Goal: Task Accomplishment & Management: Use online tool/utility

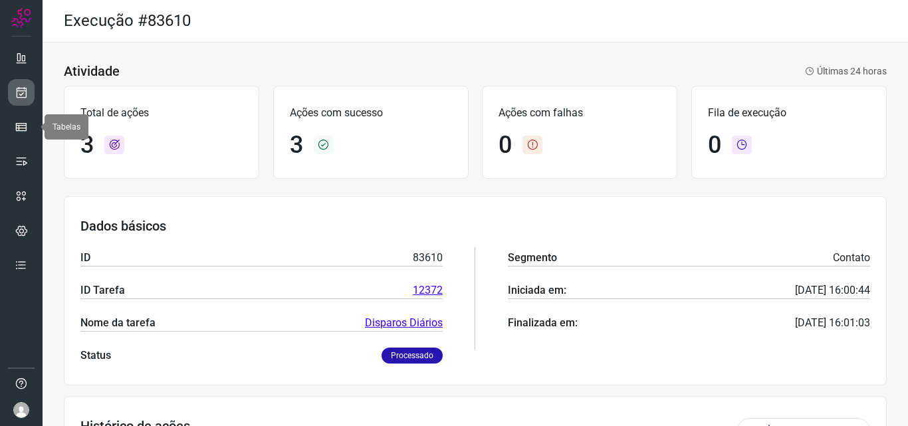
click at [27, 105] on link at bounding box center [21, 92] width 27 height 27
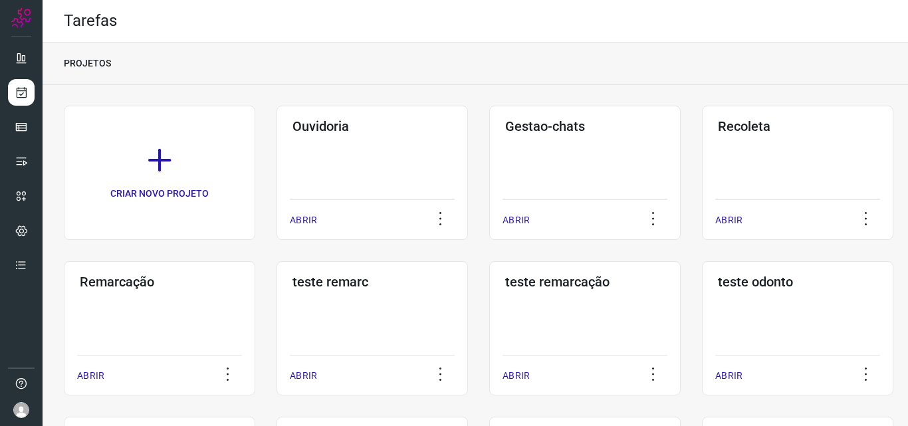
click at [195, 301] on div "Remarcação ABRIR" at bounding box center [160, 328] width 192 height 134
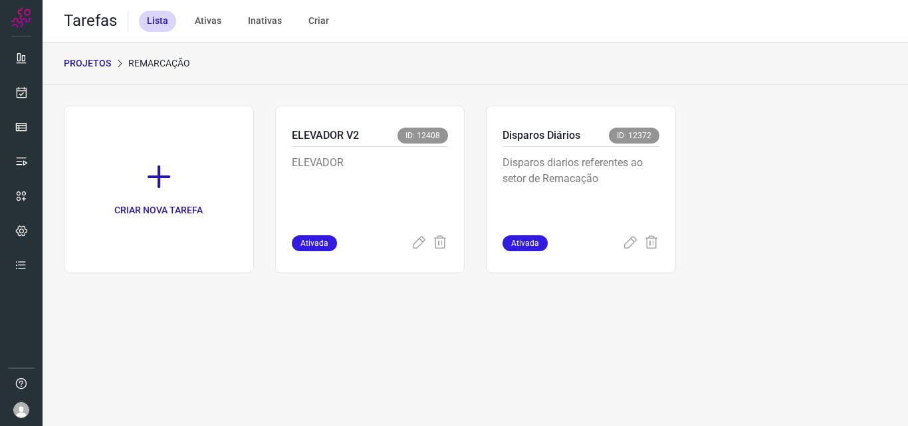
click at [571, 180] on p "Disparos diarios referentes ao setor de Remacação" at bounding box center [581, 188] width 157 height 66
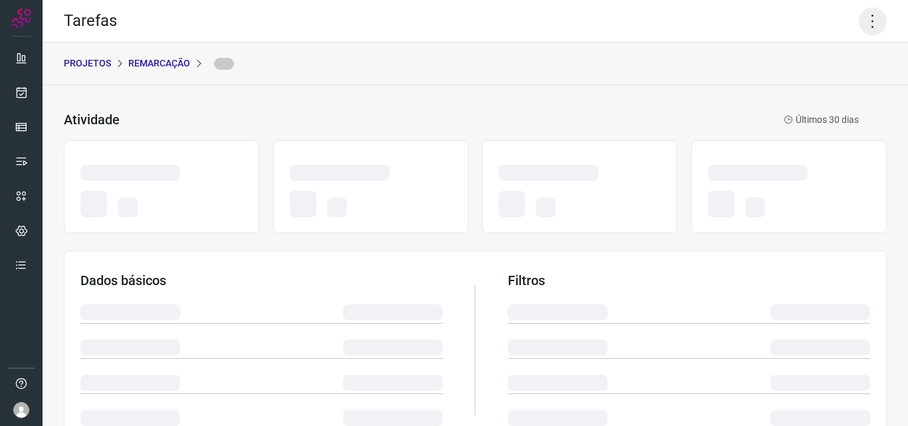
click at [866, 14] on icon at bounding box center [873, 21] width 28 height 28
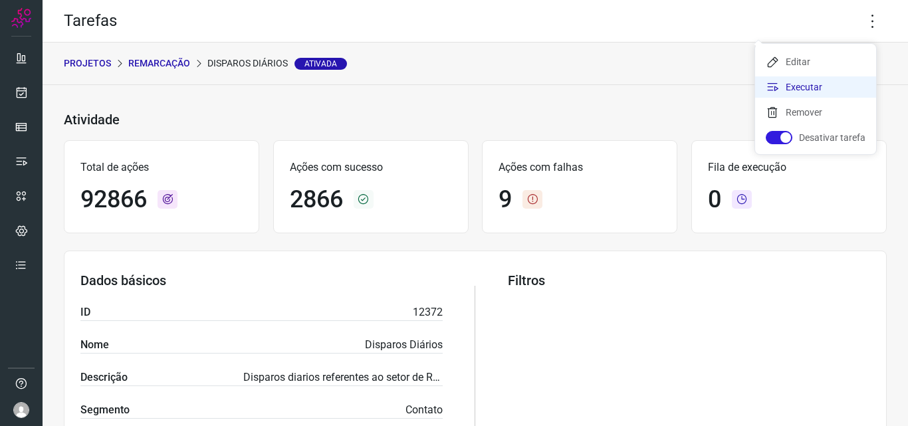
click at [803, 86] on li "Executar" at bounding box center [815, 86] width 121 height 21
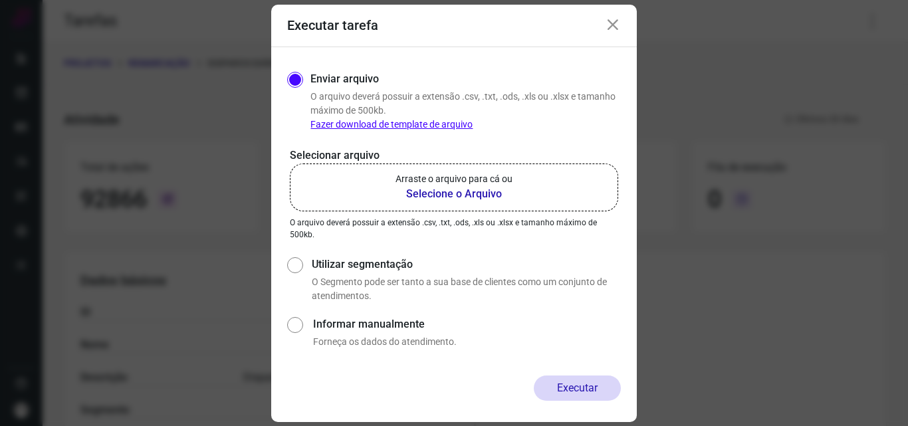
click at [531, 170] on label "Arraste o arquivo para cá ou Selecione o Arquivo" at bounding box center [454, 188] width 328 height 48
click at [0, 0] on input "Arraste o arquivo para cá ou Selecione o Arquivo" at bounding box center [0, 0] width 0 height 0
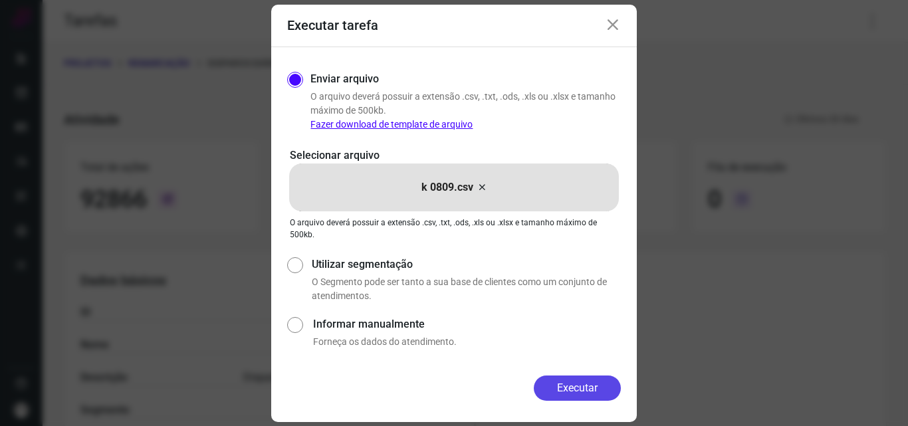
click at [568, 390] on button "Executar" at bounding box center [577, 388] width 87 height 25
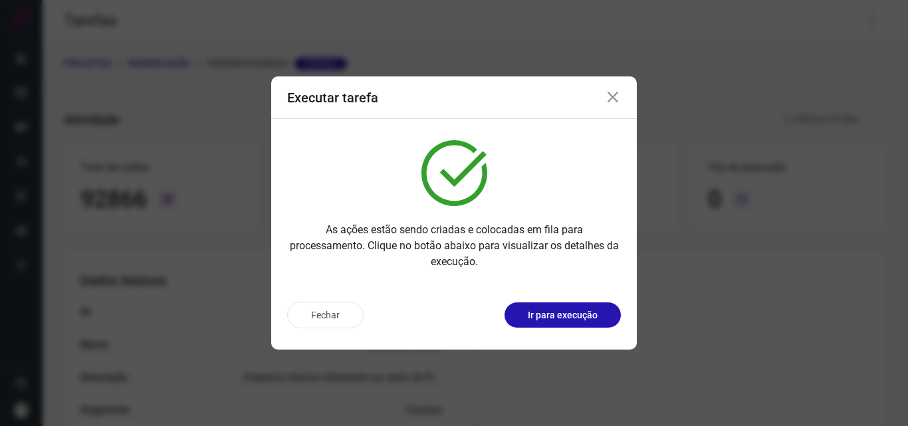
click at [598, 319] on button "Ir para execução" at bounding box center [563, 315] width 116 height 25
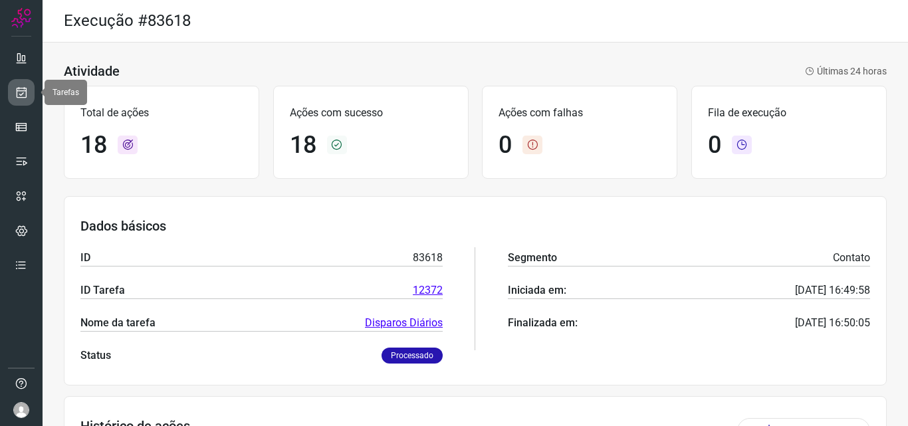
click at [25, 86] on icon at bounding box center [22, 92] width 14 height 13
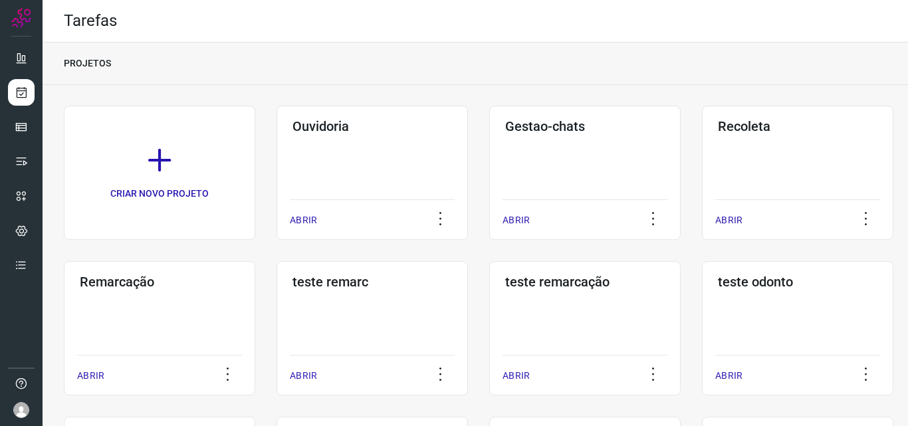
click at [190, 308] on div "Remarcação ABRIR" at bounding box center [160, 328] width 192 height 134
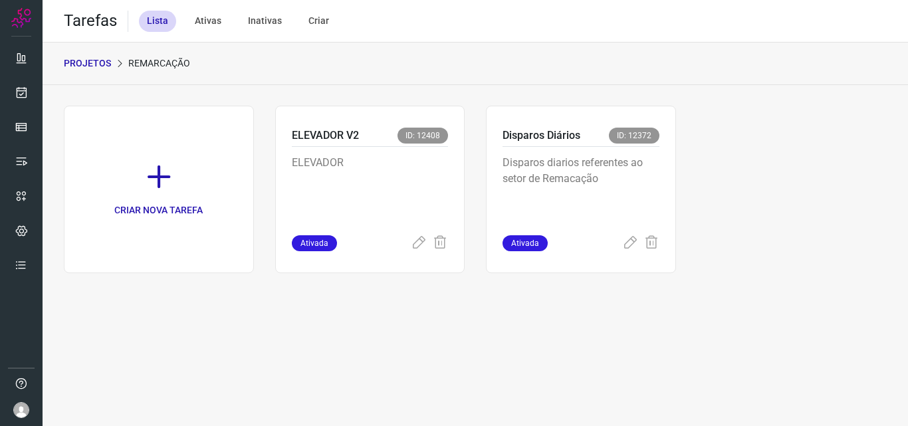
click at [571, 170] on p "Disparos diarios referentes ao setor de Remacação" at bounding box center [581, 188] width 157 height 66
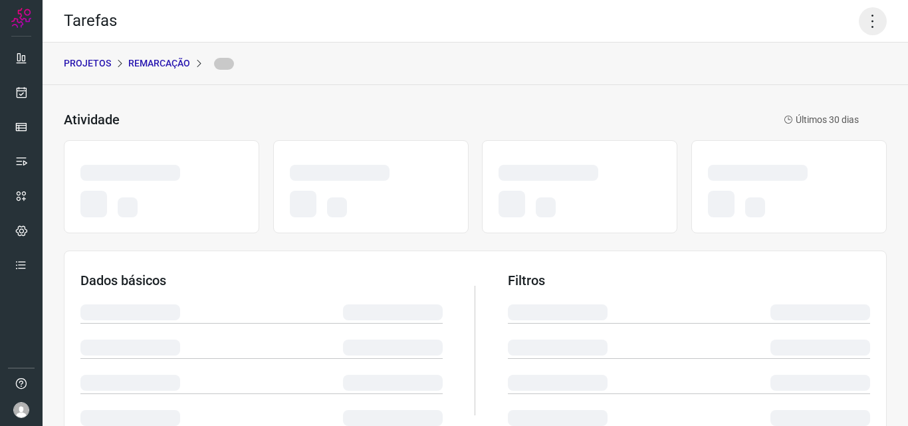
click at [860, 22] on icon at bounding box center [873, 21] width 28 height 28
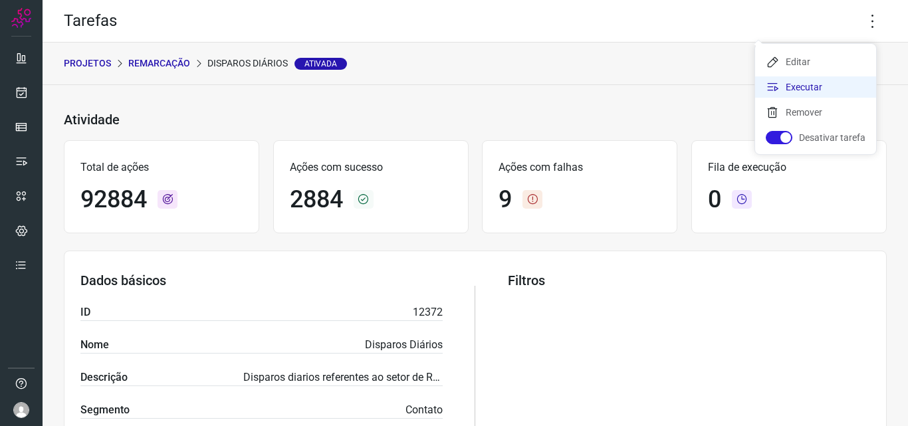
click at [811, 88] on li "Executar" at bounding box center [815, 86] width 121 height 21
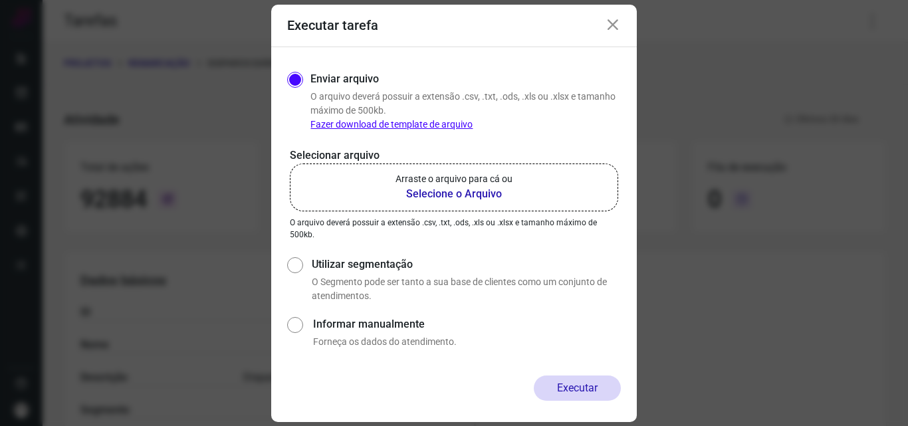
click at [448, 179] on p "Arraste o arquivo para cá ou" at bounding box center [454, 179] width 117 height 14
click at [0, 0] on input "Arraste o arquivo para cá ou Selecione o Arquivo" at bounding box center [0, 0] width 0 height 0
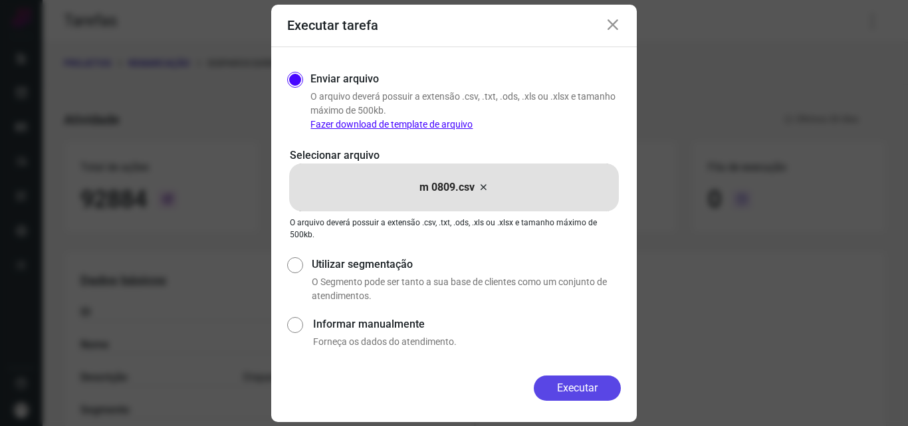
click at [563, 387] on button "Executar" at bounding box center [577, 388] width 87 height 25
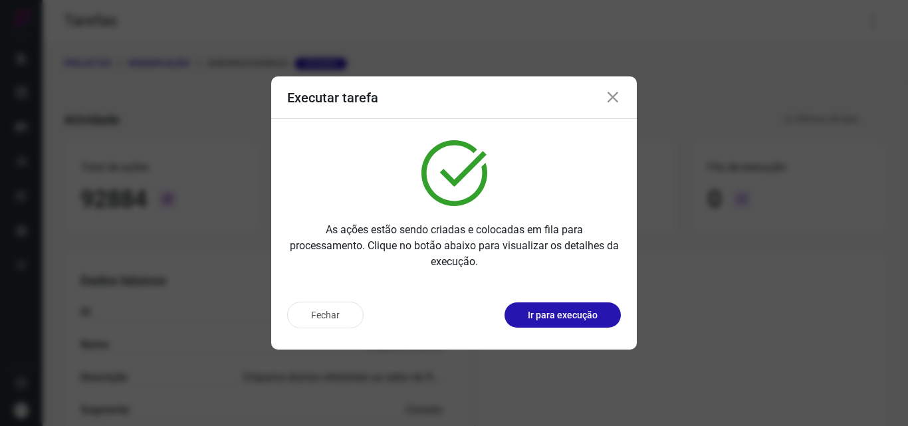
click at [561, 311] on p "Ir para execução" at bounding box center [563, 316] width 70 height 14
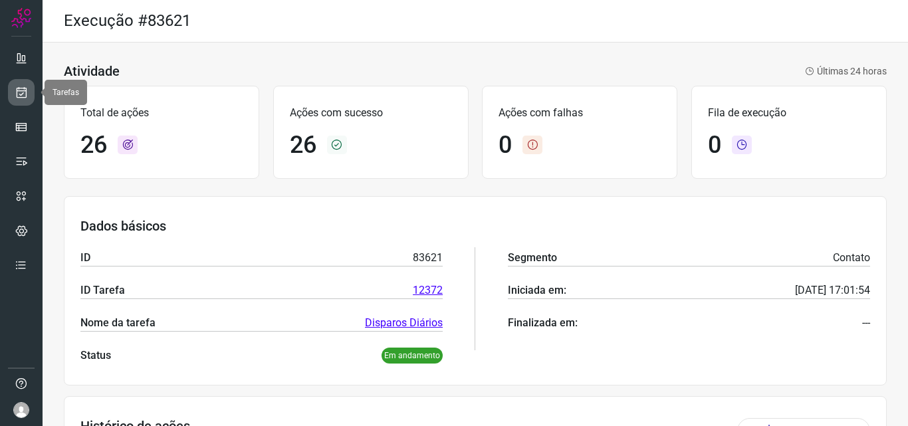
click at [21, 99] on link at bounding box center [21, 92] width 27 height 27
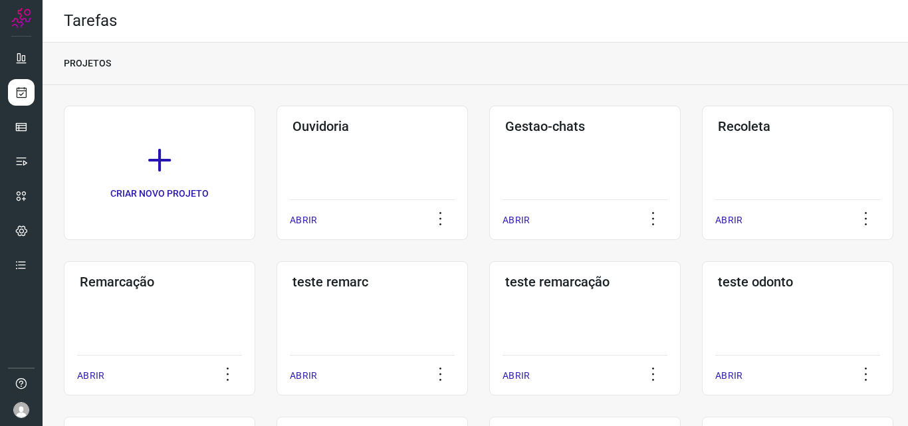
click at [166, 321] on div "Remarcação ABRIR" at bounding box center [160, 328] width 192 height 134
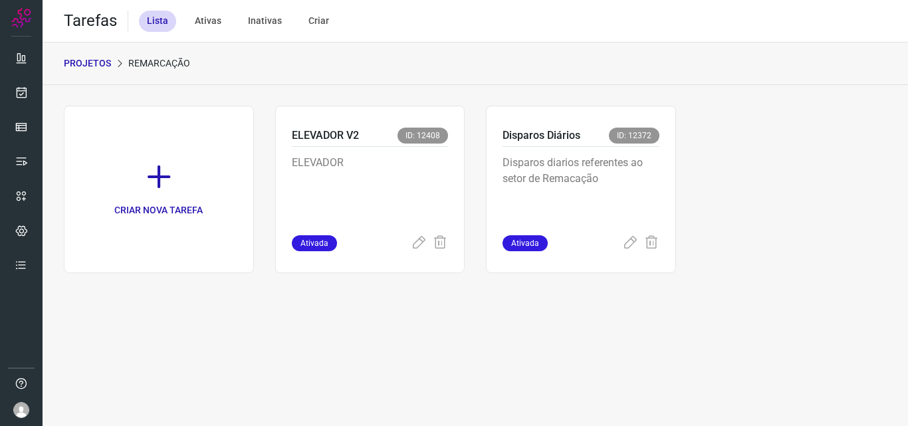
click at [567, 175] on p "Disparos diarios referentes ao setor de Remacação" at bounding box center [581, 188] width 157 height 66
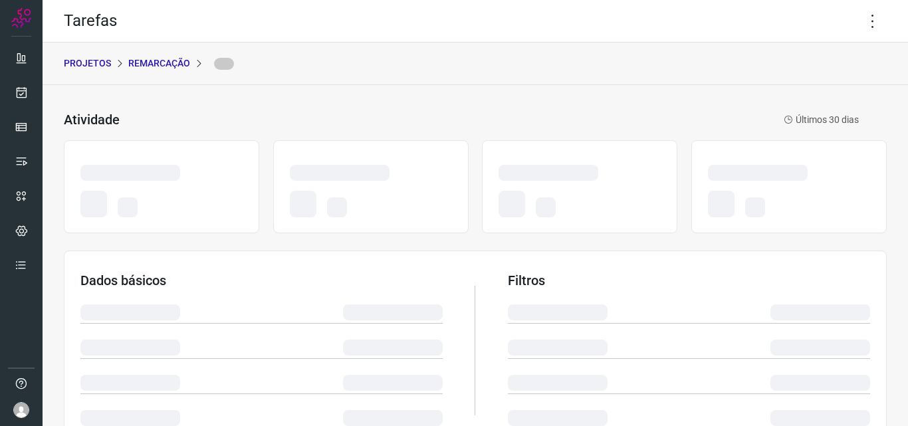
click at [846, 25] on div "Tarefas" at bounding box center [476, 21] width 866 height 43
click at [859, 21] on icon at bounding box center [873, 21] width 28 height 28
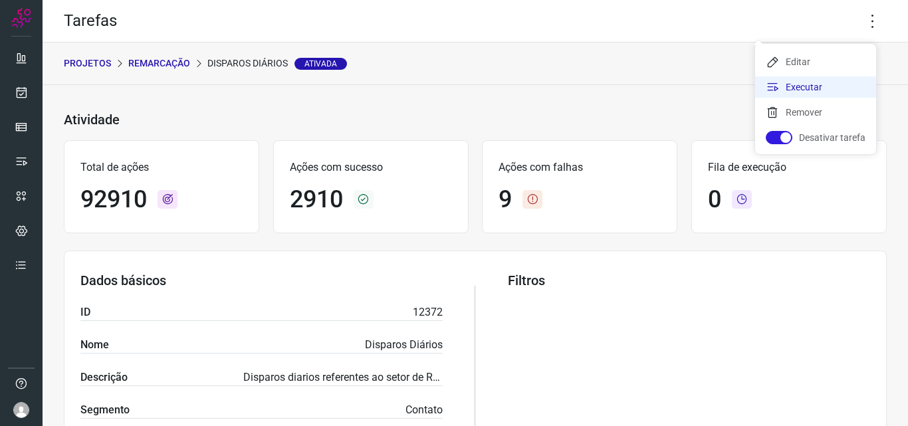
click at [815, 84] on li "Executar" at bounding box center [815, 86] width 121 height 21
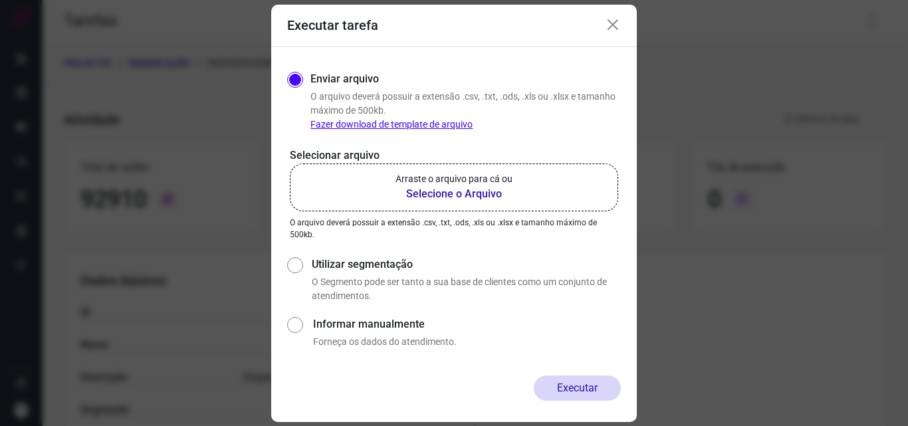
click at [463, 194] on b "Selecione o Arquivo" at bounding box center [454, 194] width 117 height 16
click at [0, 0] on input "Arraste o arquivo para cá ou Selecione o Arquivo" at bounding box center [0, 0] width 0 height 0
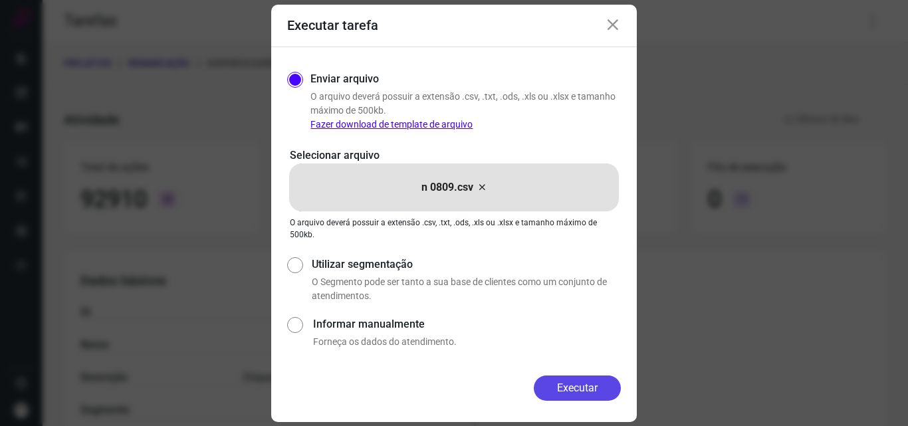
click at [570, 394] on button "Executar" at bounding box center [577, 388] width 87 height 25
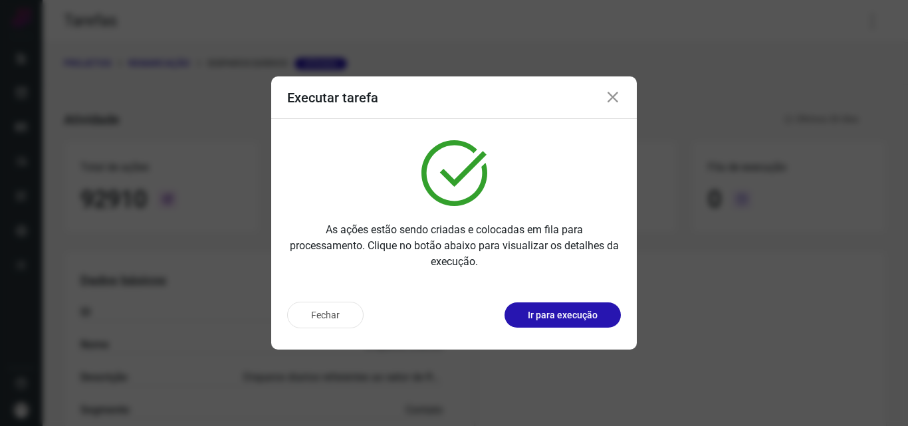
click at [571, 323] on button "Ir para execução" at bounding box center [563, 315] width 116 height 25
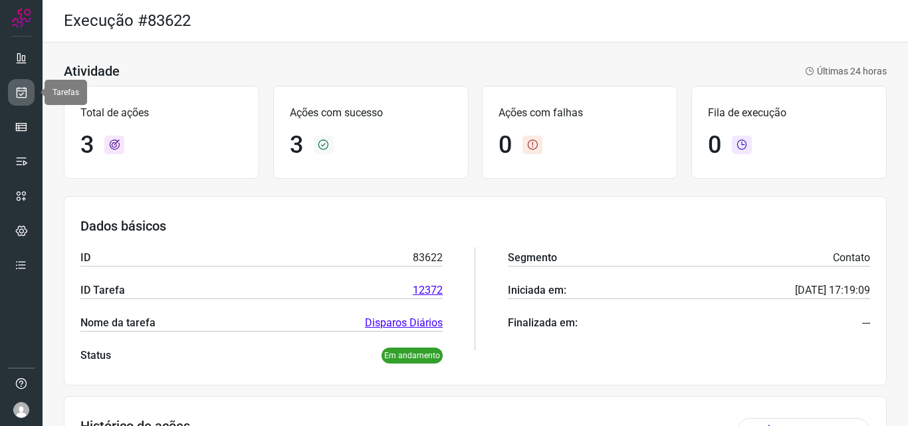
click at [31, 94] on link at bounding box center [21, 92] width 27 height 27
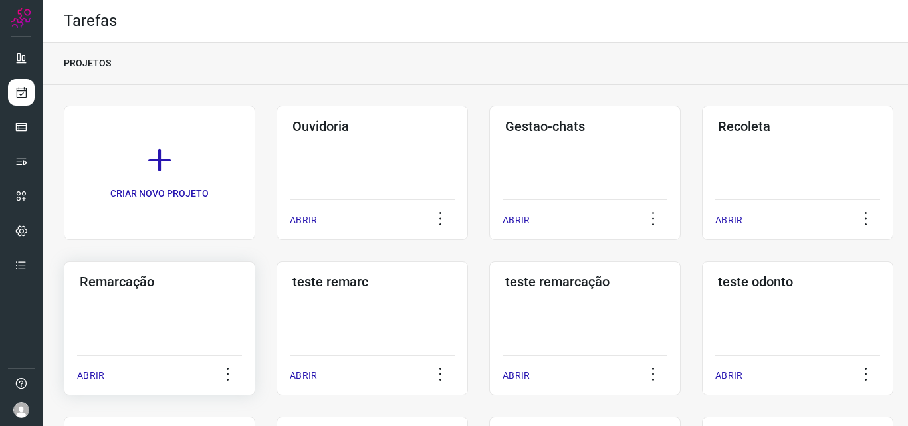
click at [209, 285] on h3 "Remarcação" at bounding box center [160, 282] width 160 height 16
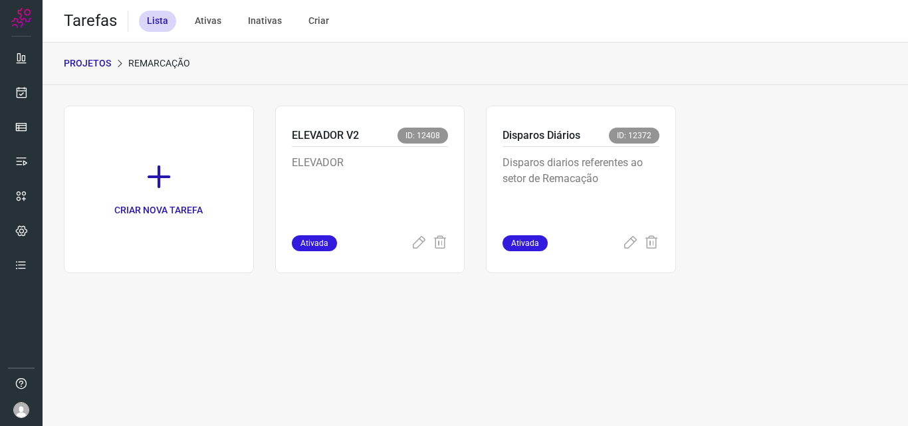
click at [615, 165] on p "Disparos diarios referentes ao setor de Remacação" at bounding box center [581, 188] width 157 height 66
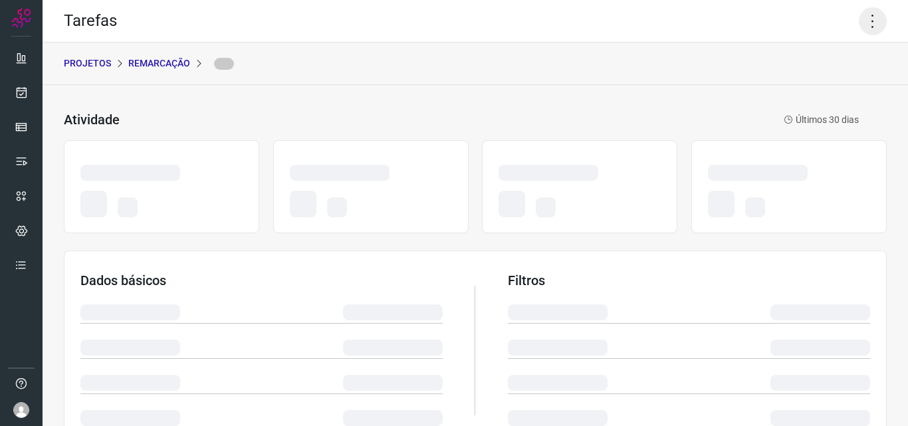
click at [867, 15] on icon at bounding box center [873, 21] width 28 height 28
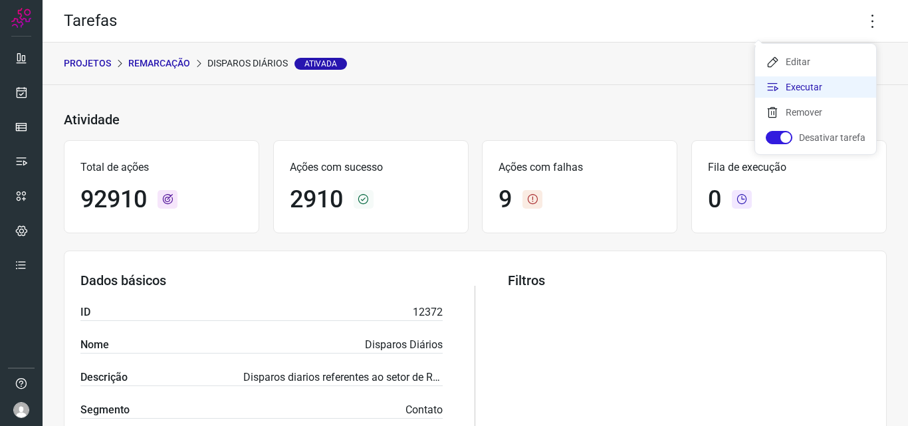
click at [819, 82] on li "Executar" at bounding box center [815, 86] width 121 height 21
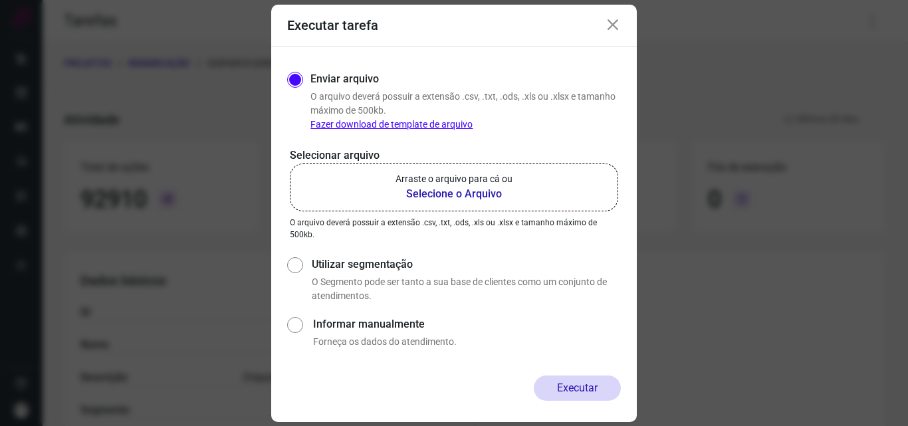
click at [490, 188] on b "Selecione o Arquivo" at bounding box center [454, 194] width 117 height 16
click at [0, 0] on input "Arraste o arquivo para cá ou Selecione o Arquivo" at bounding box center [0, 0] width 0 height 0
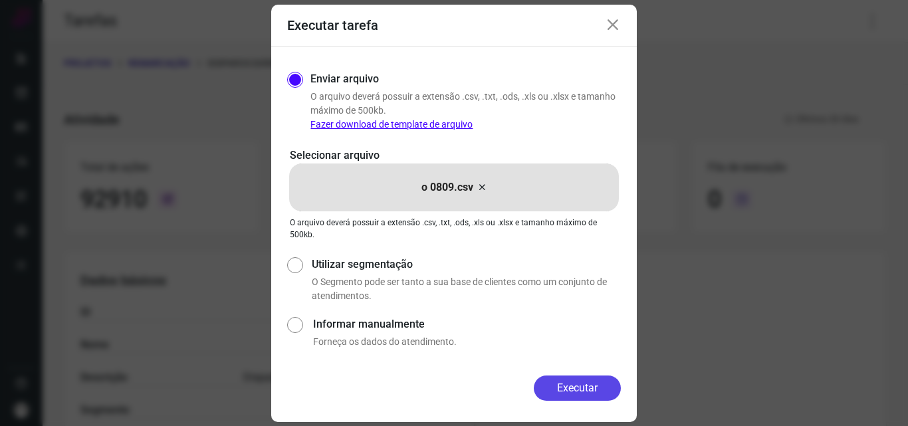
click at [592, 395] on button "Executar" at bounding box center [577, 388] width 87 height 25
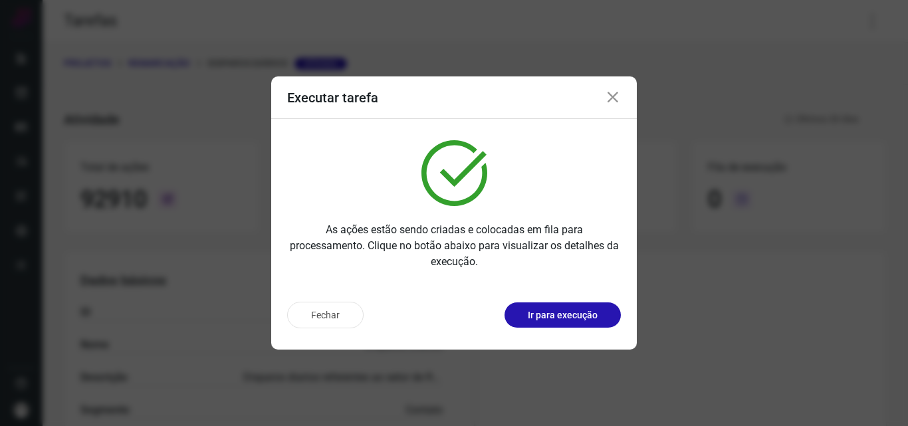
click at [581, 321] on p "Ir para execução" at bounding box center [563, 316] width 70 height 14
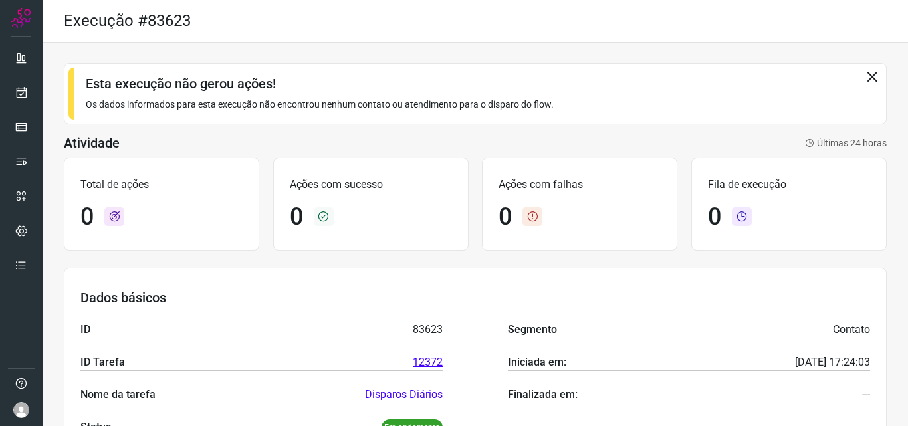
click at [865, 73] on icon at bounding box center [872, 76] width 15 height 15
click at [865, 82] on icon at bounding box center [872, 76] width 15 height 15
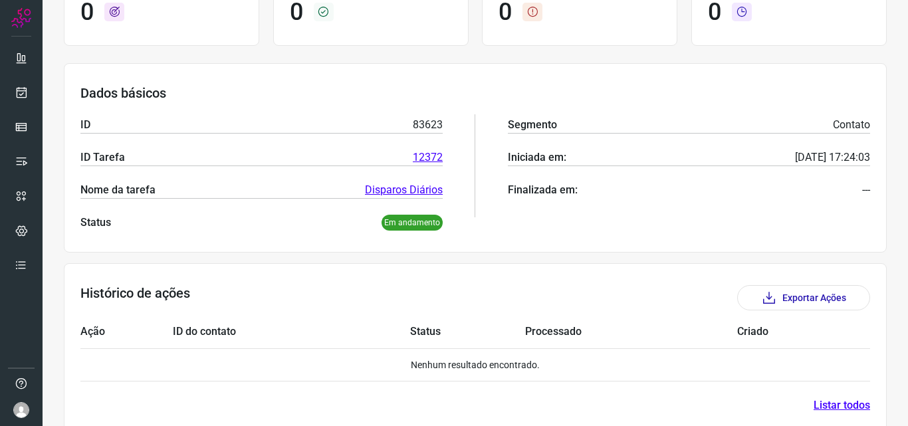
click at [413, 223] on p "Em andamento" at bounding box center [412, 223] width 61 height 16
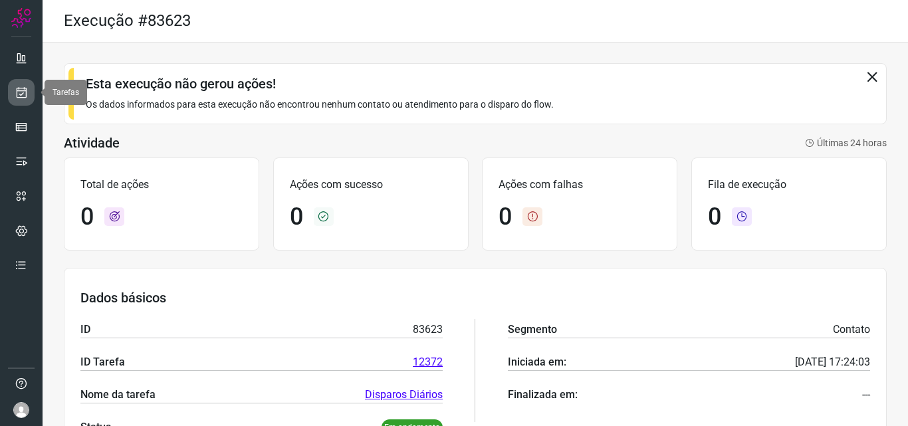
click at [27, 92] on icon at bounding box center [22, 92] width 14 height 13
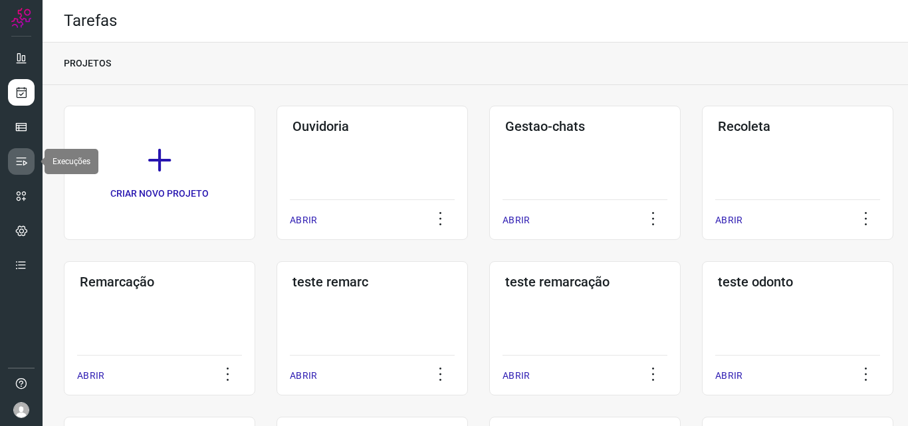
click at [18, 162] on icon at bounding box center [21, 161] width 13 height 13
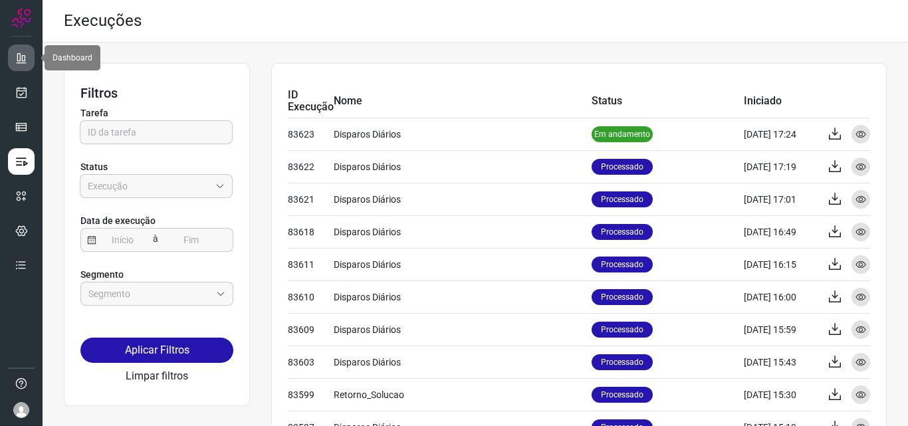
click at [31, 66] on link at bounding box center [21, 58] width 27 height 27
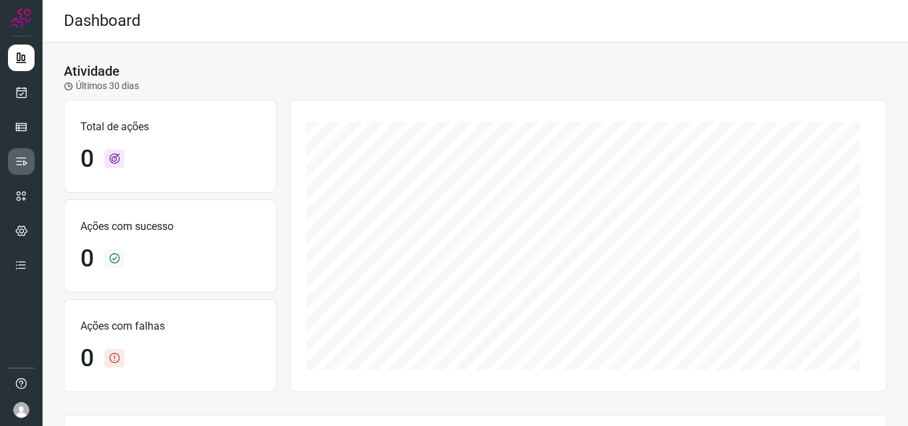
click at [28, 164] on link at bounding box center [21, 161] width 27 height 27
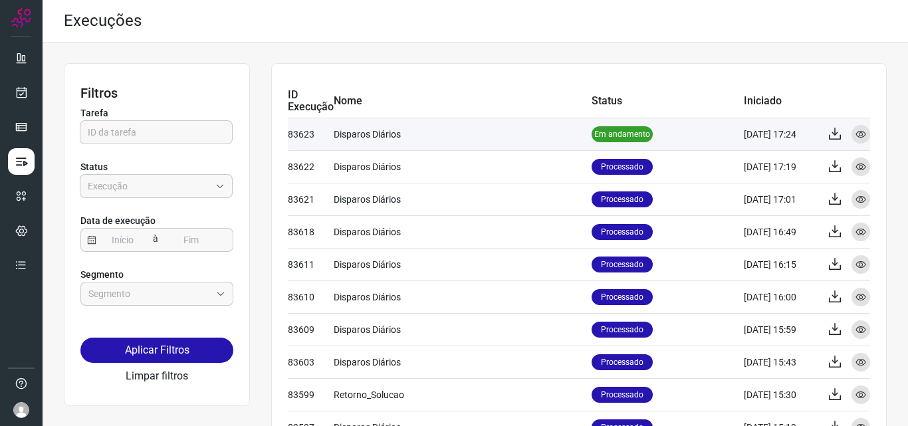
click at [784, 138] on td "08/09/25 17:24" at bounding box center [780, 134] width 73 height 33
click at [856, 137] on icon at bounding box center [861, 134] width 11 height 11
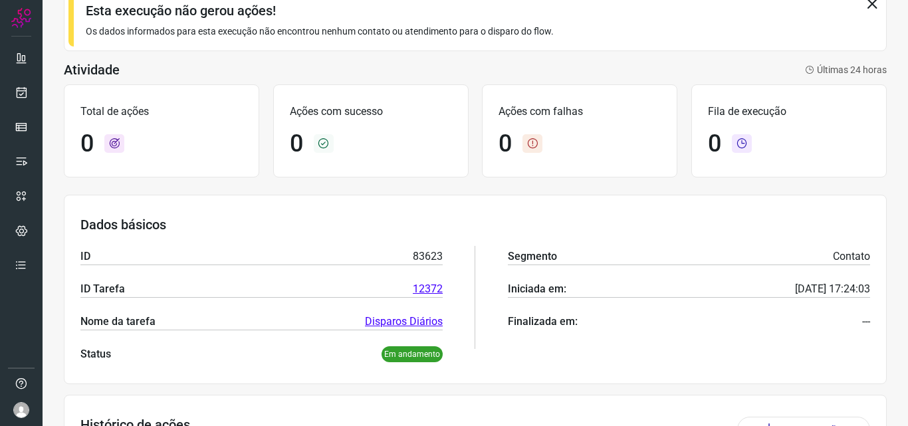
scroll to position [227, 0]
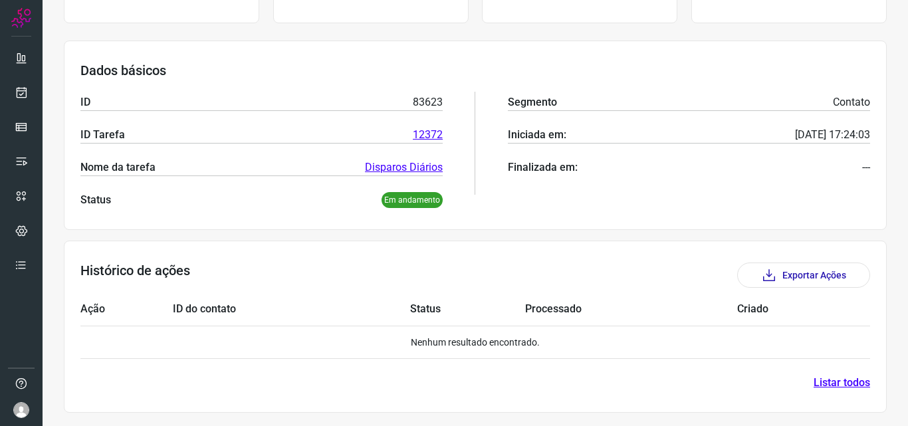
click at [414, 199] on p "Em andamento" at bounding box center [412, 200] width 61 height 16
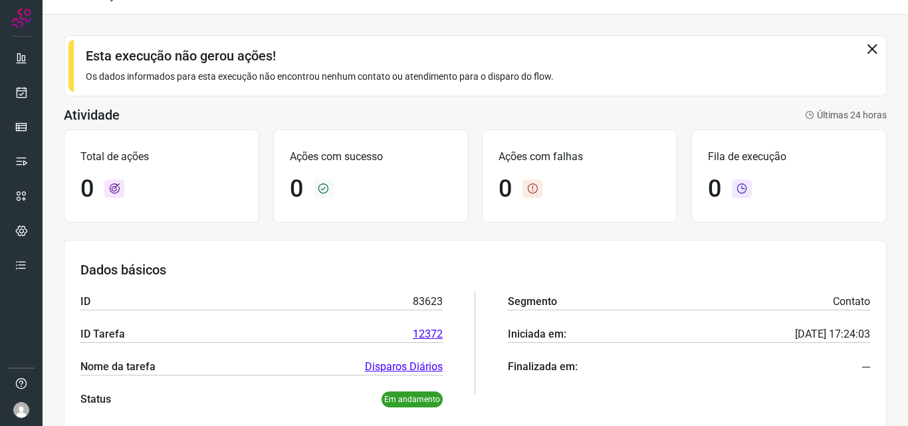
scroll to position [0, 0]
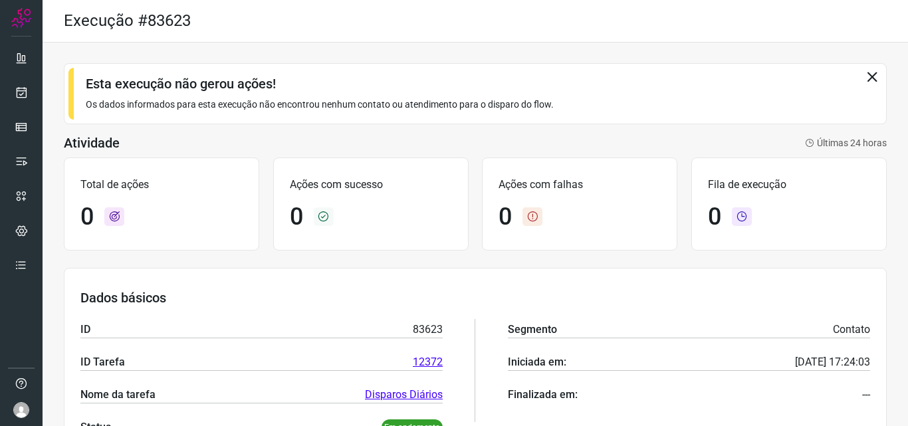
click at [865, 73] on icon at bounding box center [872, 76] width 15 height 15
click at [865, 76] on icon at bounding box center [872, 76] width 15 height 15
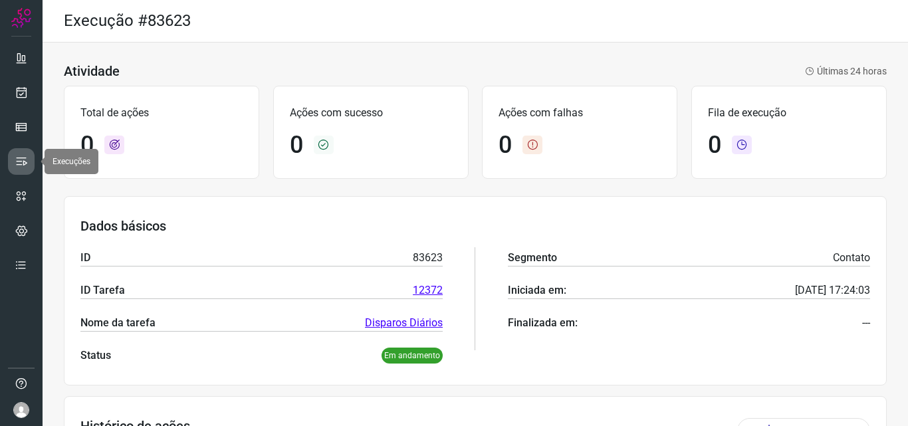
click at [19, 164] on icon at bounding box center [21, 161] width 13 height 13
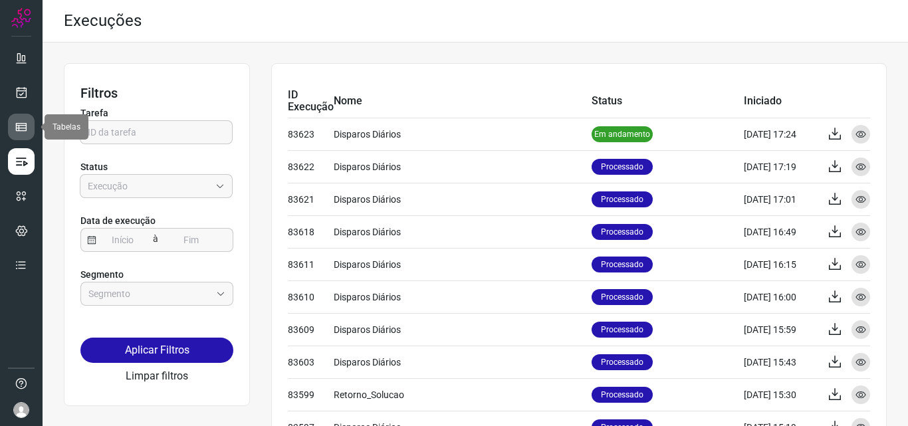
click at [21, 130] on icon at bounding box center [21, 126] width 13 height 13
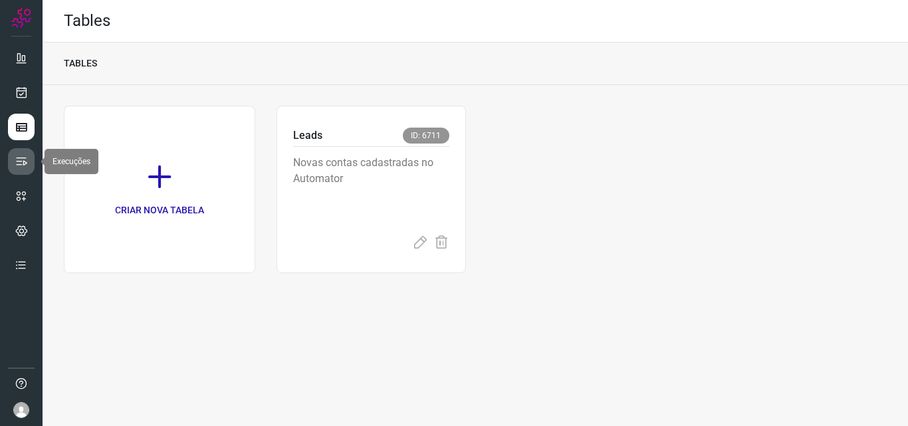
click at [13, 155] on link at bounding box center [21, 161] width 27 height 27
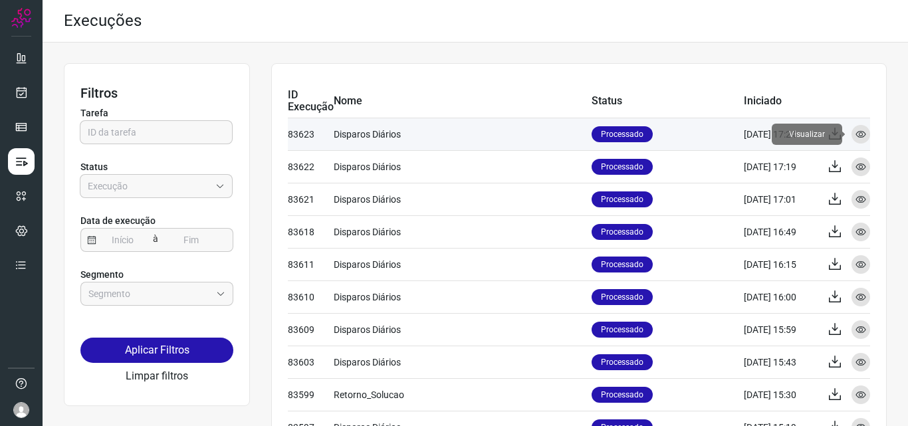
click at [856, 134] on icon at bounding box center [861, 134] width 11 height 11
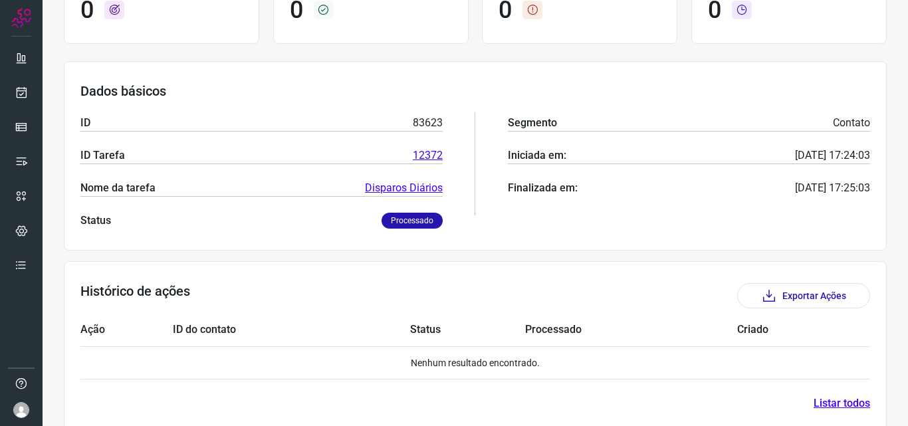
scroll to position [227, 0]
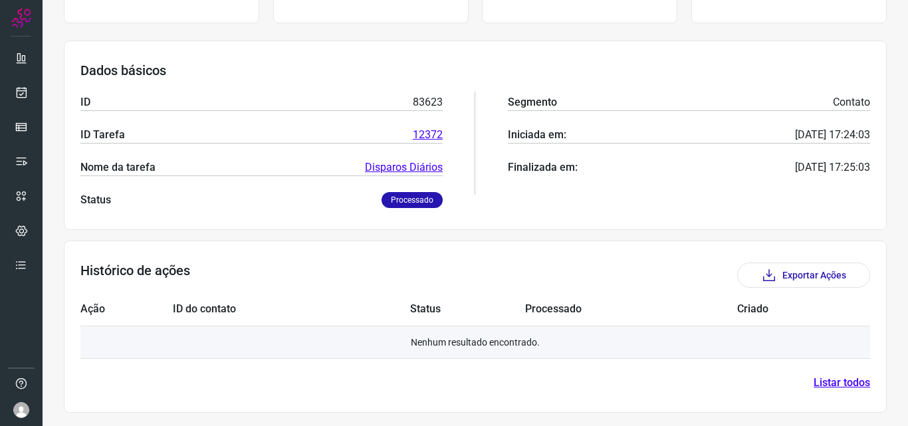
click at [470, 350] on td "Nenhum resultado encontrado." at bounding box center [475, 342] width 790 height 33
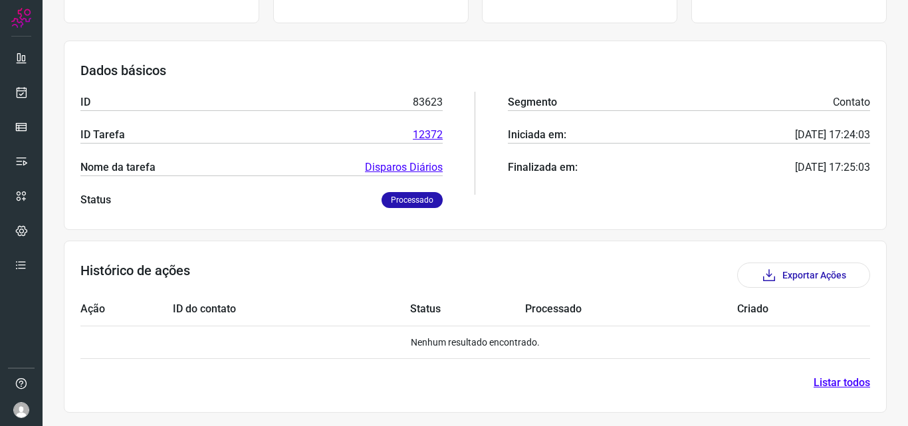
click at [420, 203] on p "Processado" at bounding box center [412, 200] width 61 height 16
drag, startPoint x: 433, startPoint y: 201, endPoint x: 364, endPoint y: 202, distance: 68.5
click at [364, 202] on div "Status Processado" at bounding box center [261, 200] width 362 height 16
click at [412, 205] on p "Processado" at bounding box center [412, 200] width 61 height 16
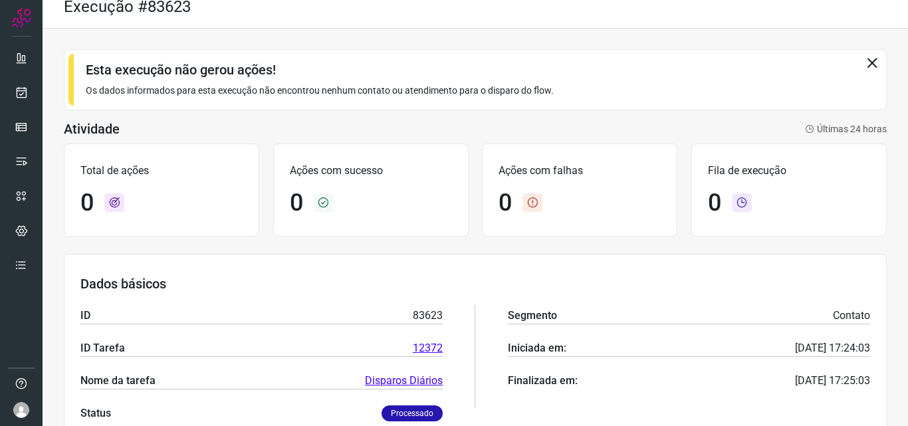
scroll to position [0, 0]
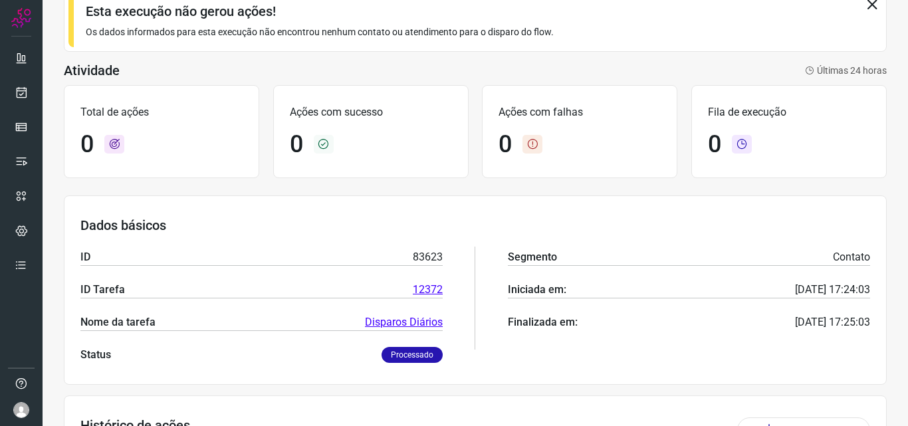
scroll to position [199, 0]
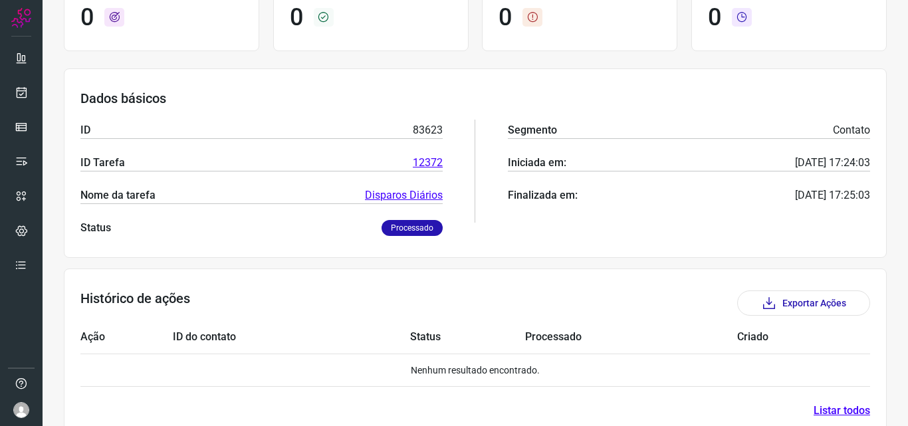
click at [418, 231] on p "Processado" at bounding box center [412, 228] width 61 height 16
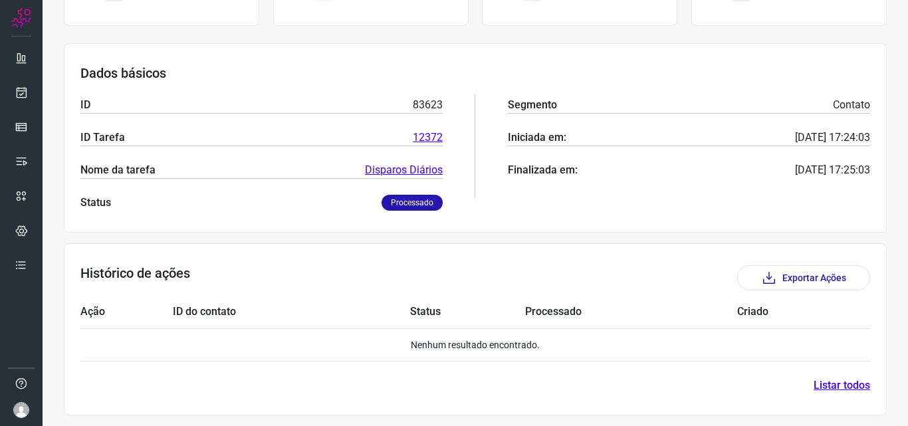
scroll to position [227, 0]
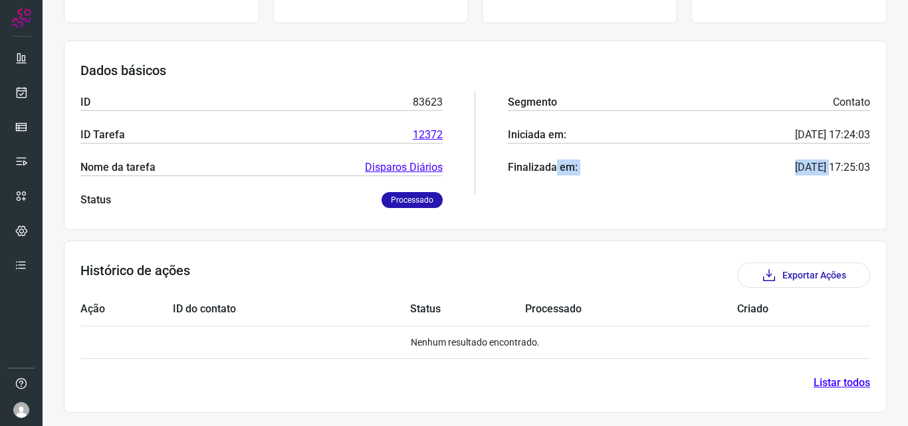
drag, startPoint x: 551, startPoint y: 168, endPoint x: 802, endPoint y: 160, distance: 250.8
click at [801, 158] on div "Segmento Contato Iniciada em: [DATE] 17:24:03 Finalizada em: [DATE] 17:25:03" at bounding box center [689, 143] width 362 height 130
click at [789, 181] on div "Segmento Contato Iniciada em: [DATE] 17:24:03 Finalizada em: [DATE] 17:25:03" at bounding box center [689, 143] width 362 height 130
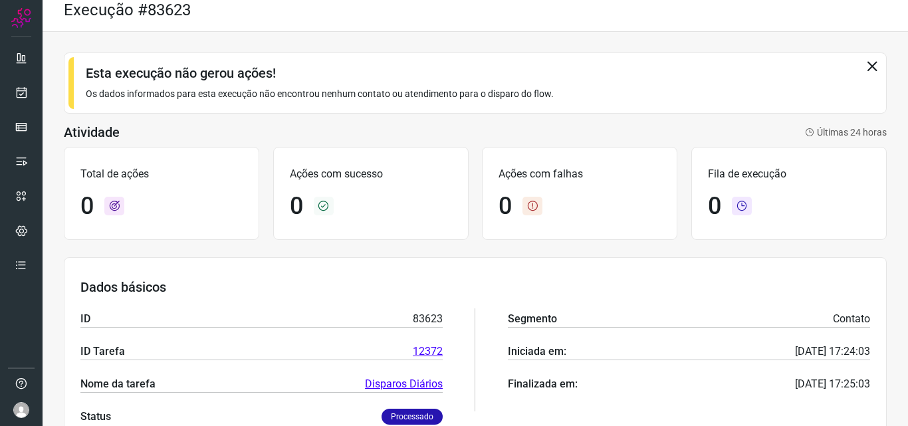
scroll to position [0, 0]
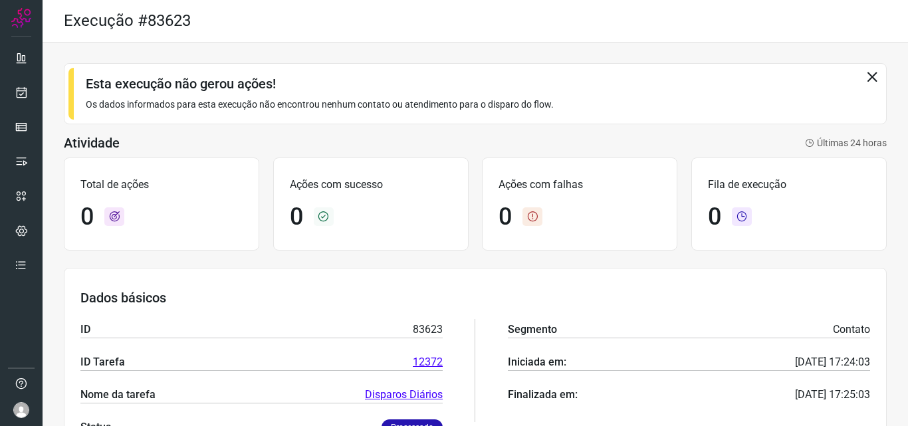
click at [860, 68] on div "Esta execução não gerou ações! Os dados informados para esta execução não encon…" at bounding box center [475, 93] width 823 height 61
click at [865, 70] on icon at bounding box center [872, 76] width 15 height 15
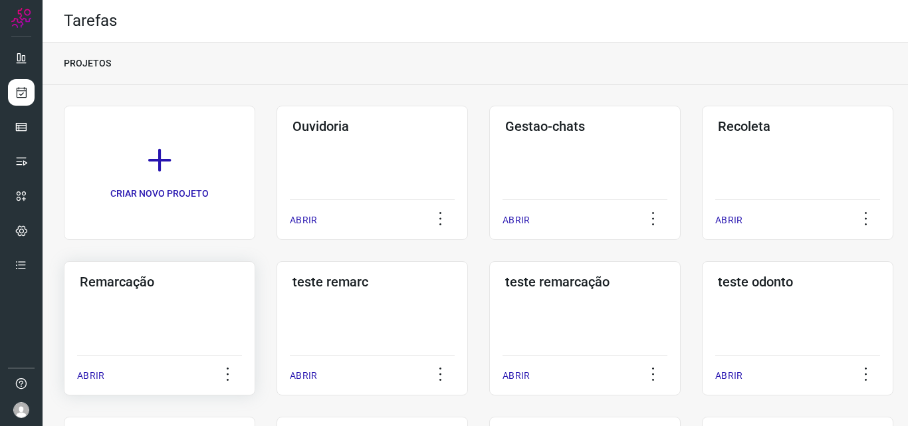
click at [72, 321] on div "Remarcação ABRIR" at bounding box center [160, 328] width 192 height 134
